Goal: Information Seeking & Learning: Find specific fact

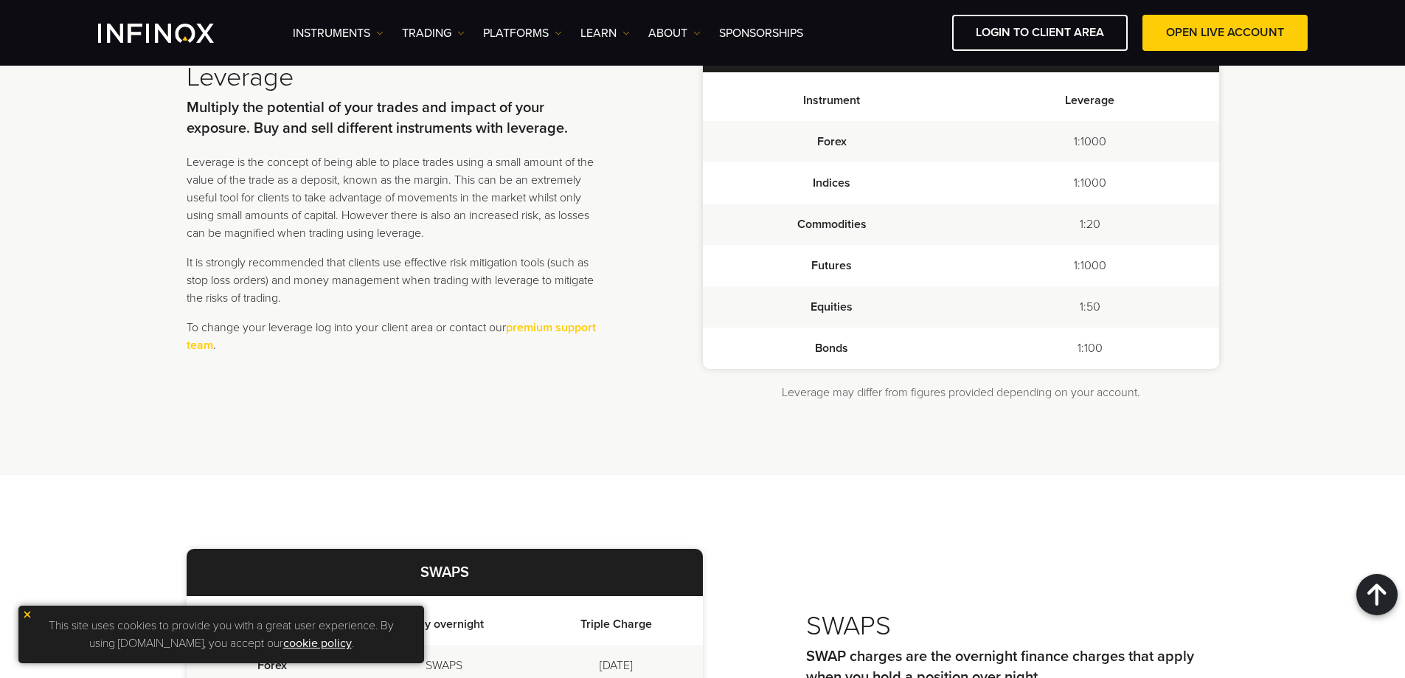
scroll to position [1253, 0]
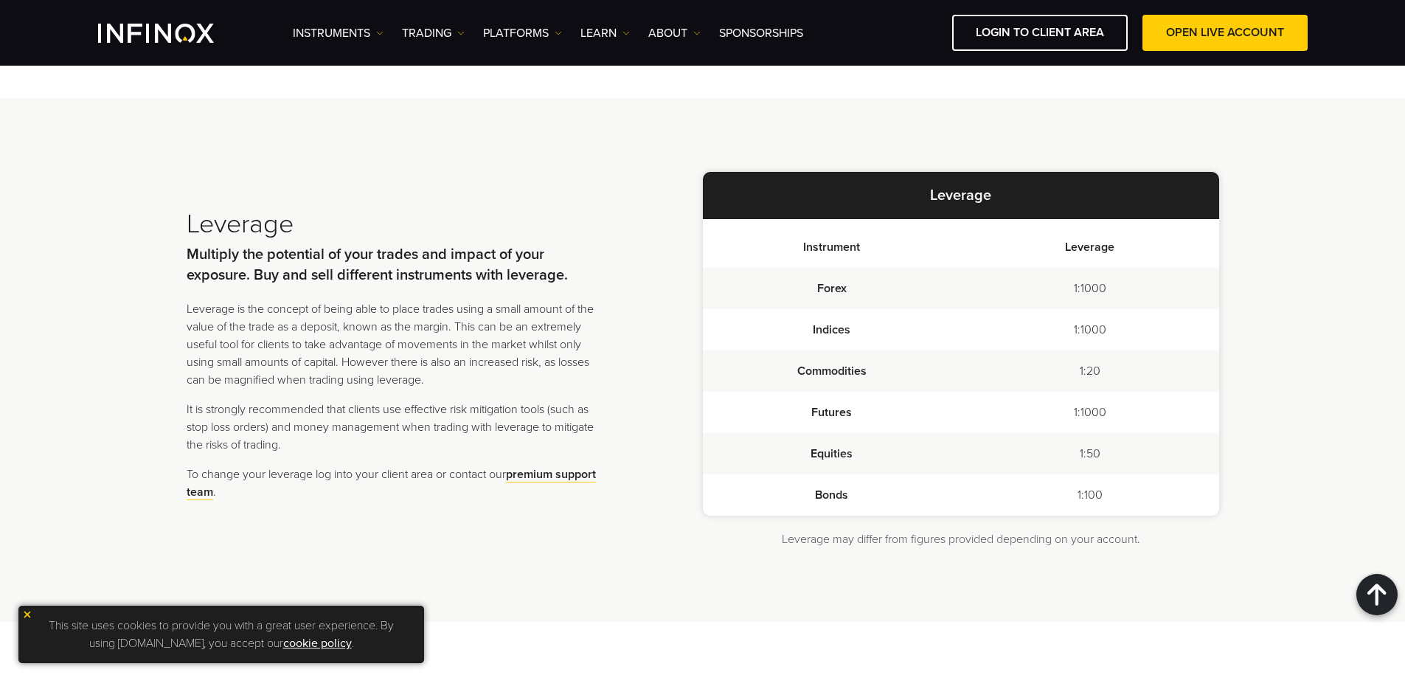
drag, startPoint x: 789, startPoint y: 289, endPoint x: 829, endPoint y: 285, distance: 40.0
click at [829, 285] on td "Forex" at bounding box center [832, 288] width 258 height 41
click at [810, 283] on td "Forex" at bounding box center [832, 288] width 258 height 41
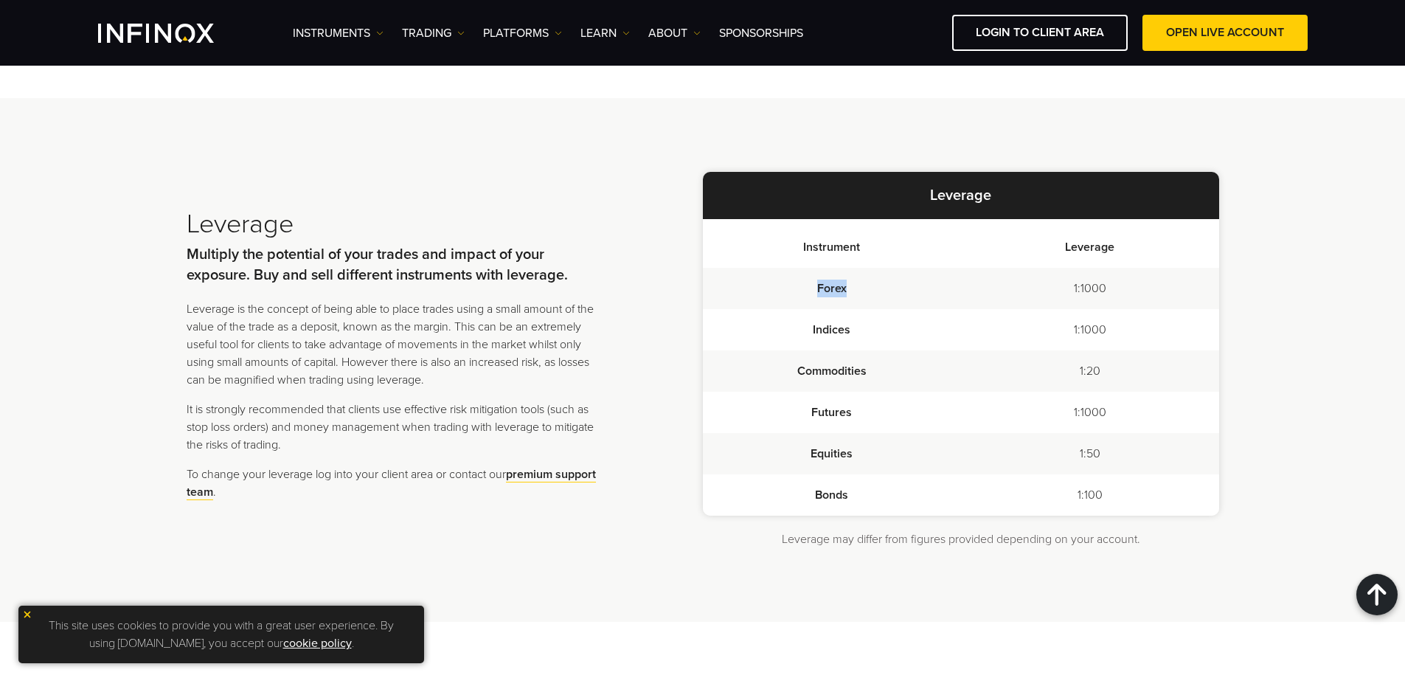
click at [810, 283] on td "Forex" at bounding box center [832, 288] width 258 height 41
click at [772, 302] on td "Forex" at bounding box center [832, 288] width 258 height 41
drag, startPoint x: 1054, startPoint y: 352, endPoint x: 1119, endPoint y: 366, distance: 66.2
click at [1119, 366] on tbody "Forex 1:1000 Indices 1:1000 Commodities 1:20 Futures 1:1000 Equities 1:50 Bonds…" at bounding box center [961, 392] width 516 height 248
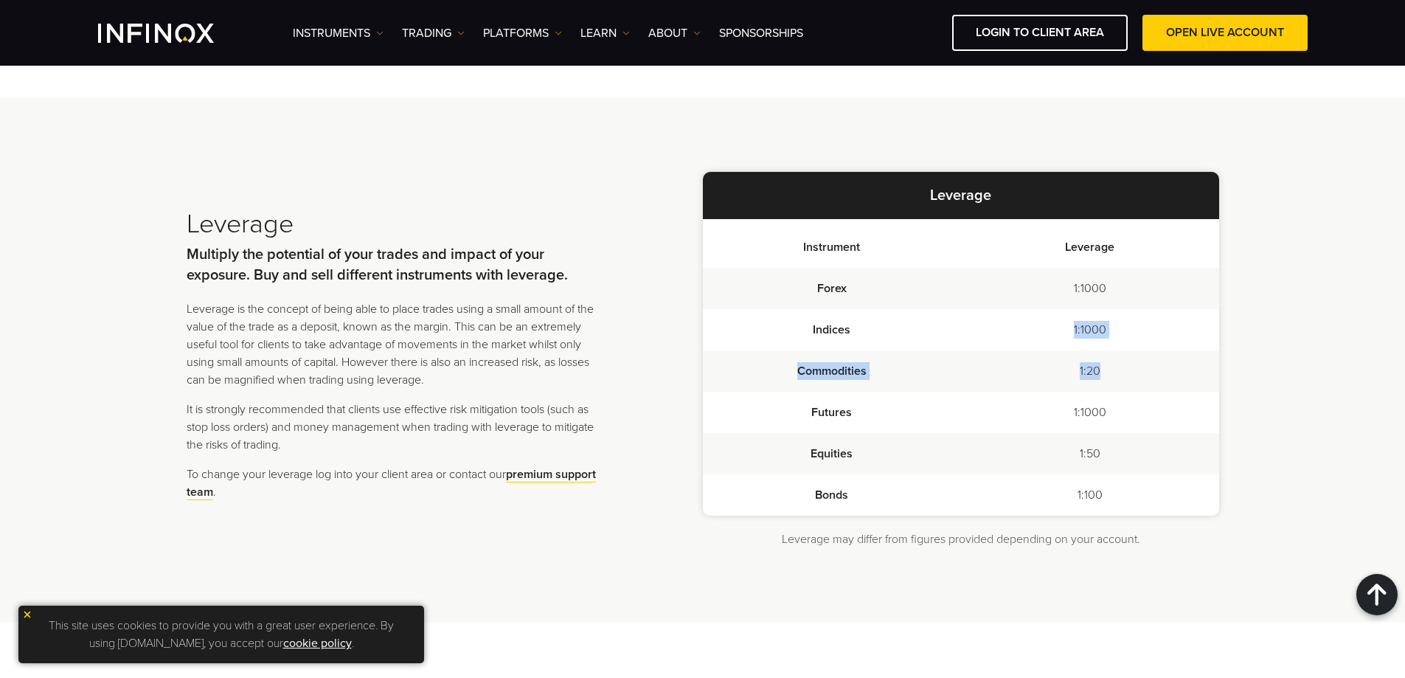
click at [1119, 366] on td "1:20" at bounding box center [1090, 370] width 258 height 41
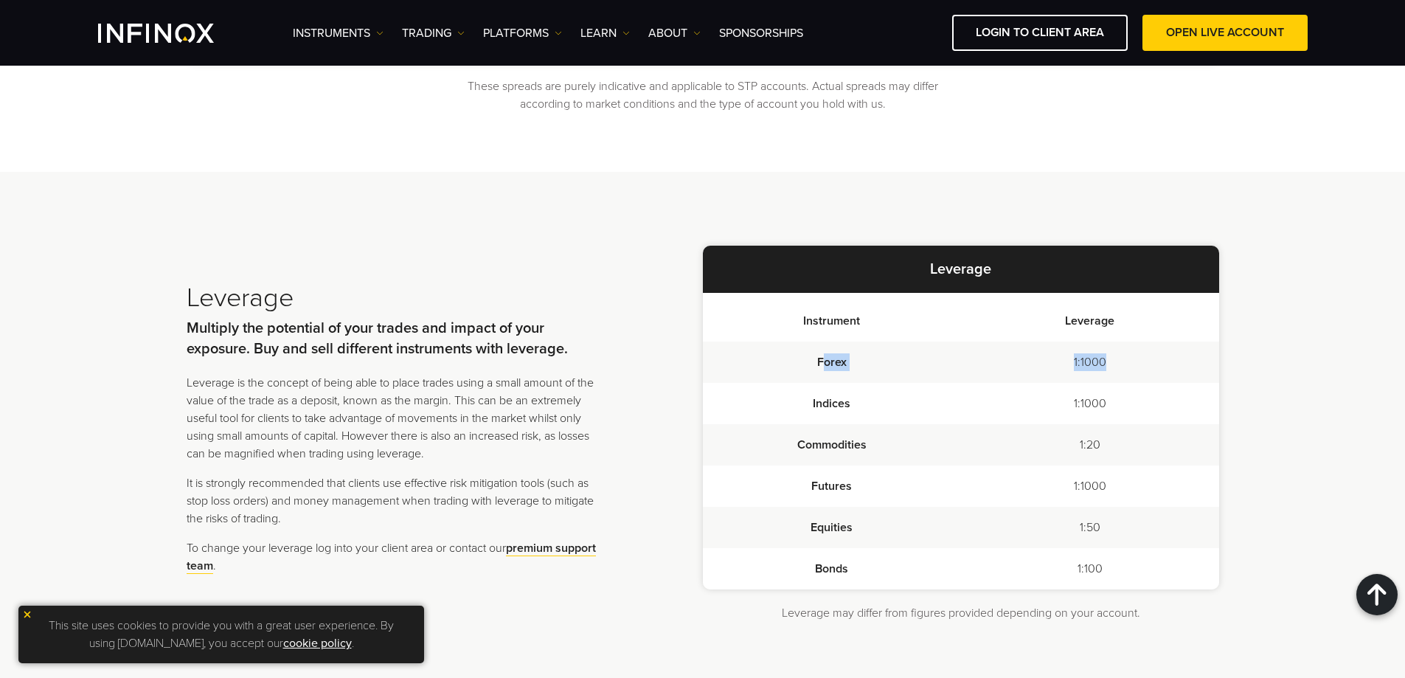
drag, startPoint x: 827, startPoint y: 364, endPoint x: 1144, endPoint y: 345, distance: 318.4
click at [1144, 344] on tr "Forex 1:1000" at bounding box center [961, 361] width 516 height 41
drag, startPoint x: 1146, startPoint y: 347, endPoint x: 1136, endPoint y: 355, distance: 12.6
click at [1146, 348] on td "1:1000" at bounding box center [1090, 361] width 258 height 41
